Goal: Find specific page/section: Find specific page/section

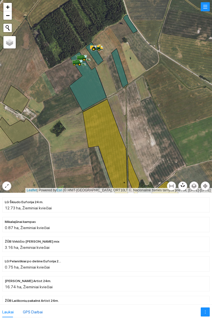
click at [37, 309] on div "GPS Darbai" at bounding box center [33, 312] width 20 height 6
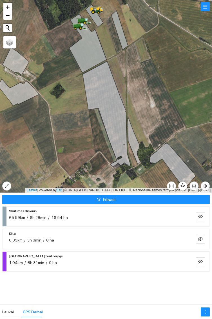
click at [91, 51] on icon at bounding box center [87, 43] width 37 height 59
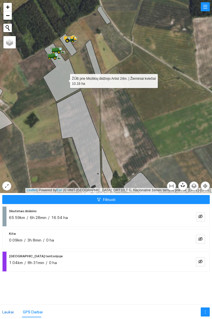
click at [6, 310] on div "Laukai" at bounding box center [8, 312] width 12 height 6
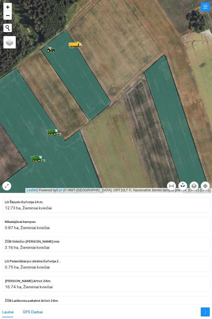
click at [33, 310] on div "GPS Darbai" at bounding box center [33, 312] width 20 height 6
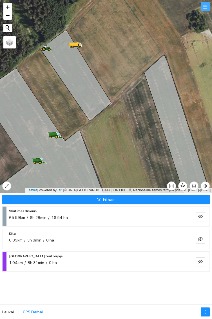
click at [205, 4] on button "button" at bounding box center [205, 6] width 9 height 9
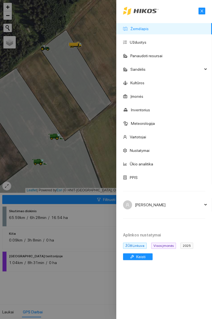
click at [98, 274] on div at bounding box center [106, 159] width 212 height 319
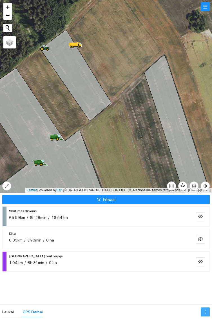
click at [205, 311] on icon "more" at bounding box center [205, 312] width 5 height 5
click at [142, 277] on div "Filtruoti Skutimas diskinis 65.59km / 6h 28min / 16.54 ha Kita 0.09km / 3h 8min…" at bounding box center [106, 249] width 212 height 112
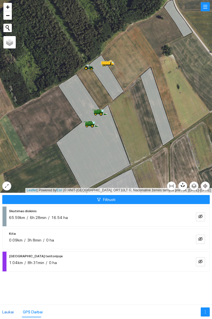
click at [6, 311] on div "Laukai" at bounding box center [8, 312] width 12 height 6
